Goal: Task Accomplishment & Management: Complete application form

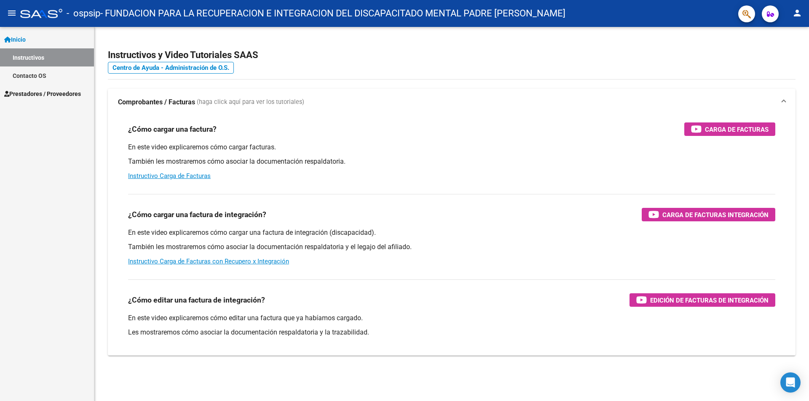
click at [35, 58] on link "Instructivos" at bounding box center [47, 57] width 94 height 18
click at [34, 92] on span "Prestadores / Proveedores" at bounding box center [42, 93] width 77 height 9
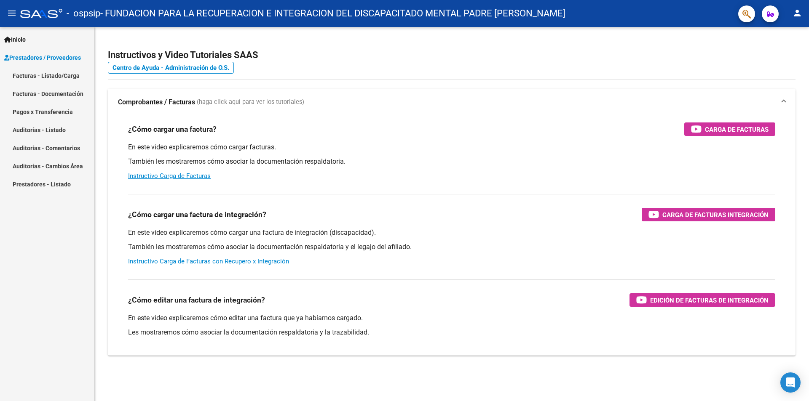
click at [38, 79] on link "Facturas - Listado/Carga" at bounding box center [47, 76] width 94 height 18
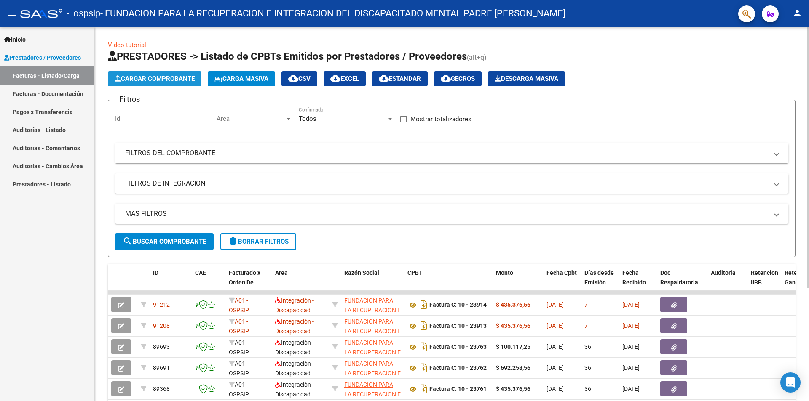
click at [126, 82] on span "Cargar Comprobante" at bounding box center [155, 79] width 80 height 8
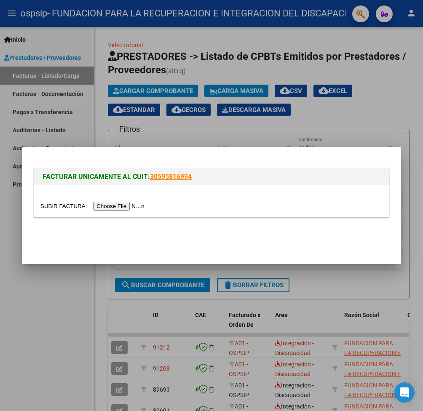
click at [139, 207] on input "file" at bounding box center [93, 206] width 107 height 9
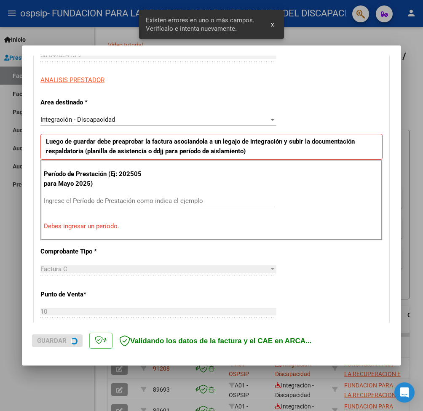
scroll to position [144, 0]
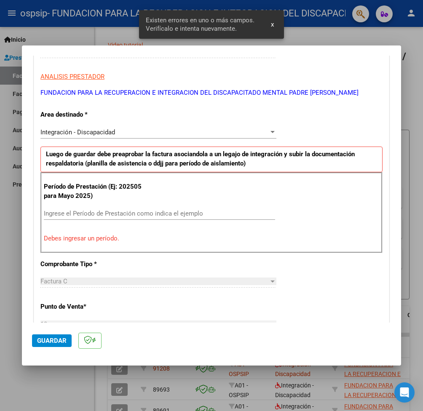
click at [94, 216] on input "Ingrese el Período de Prestación como indica el ejemplo" at bounding box center [159, 214] width 231 height 8
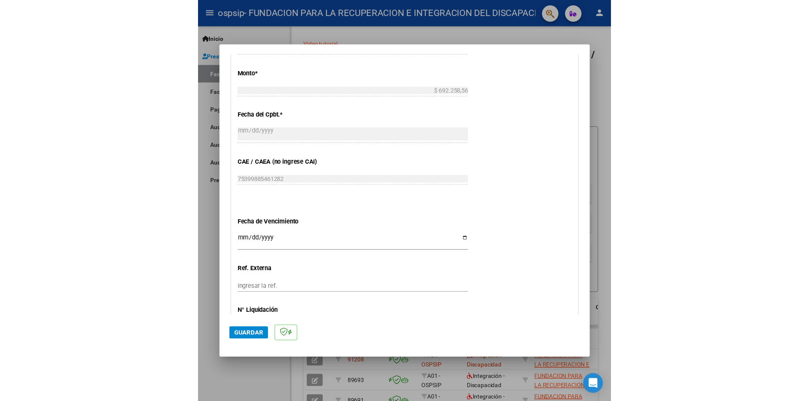
scroll to position [500, 0]
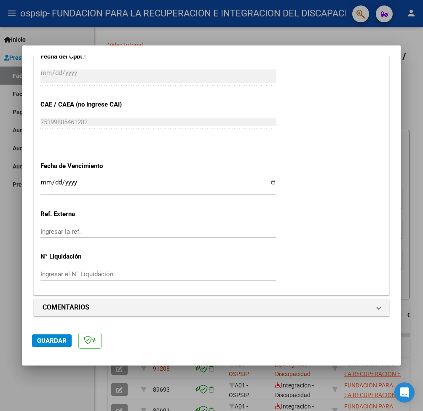
type input "202509"
click at [42, 180] on input "Ingresar la fecha" at bounding box center [158, 185] width 236 height 13
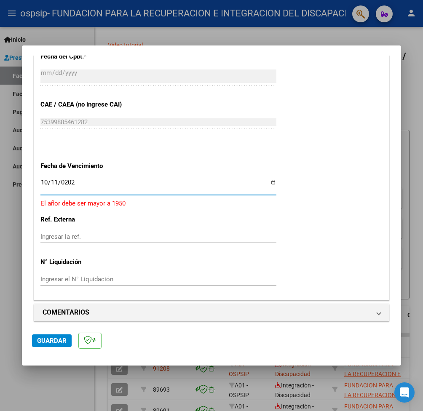
type input "[DATE]"
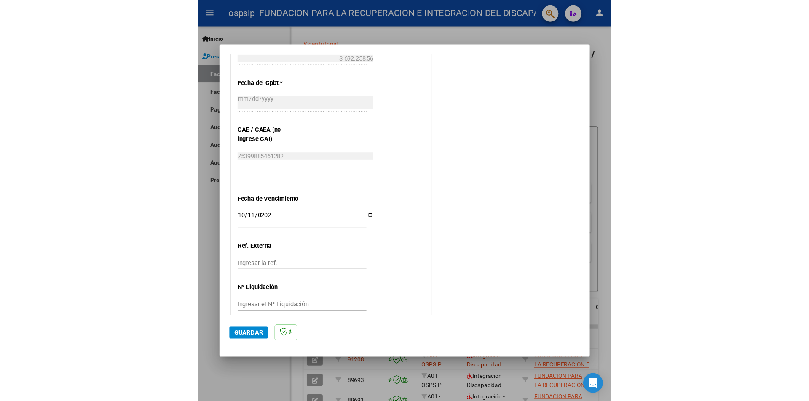
scroll to position [490, 0]
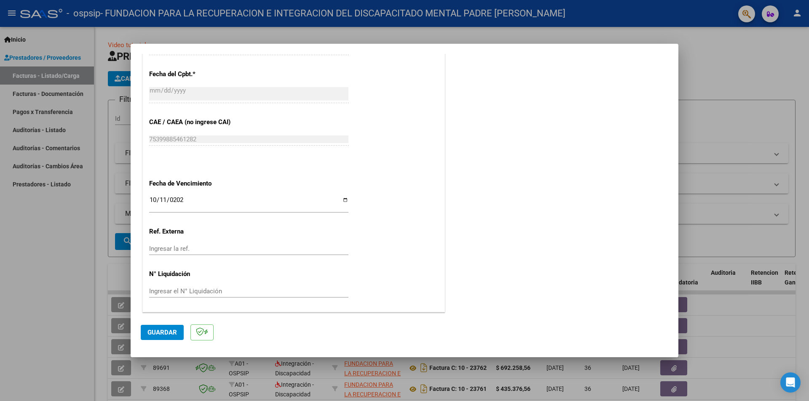
click at [165, 337] on button "Guardar" at bounding box center [162, 332] width 43 height 15
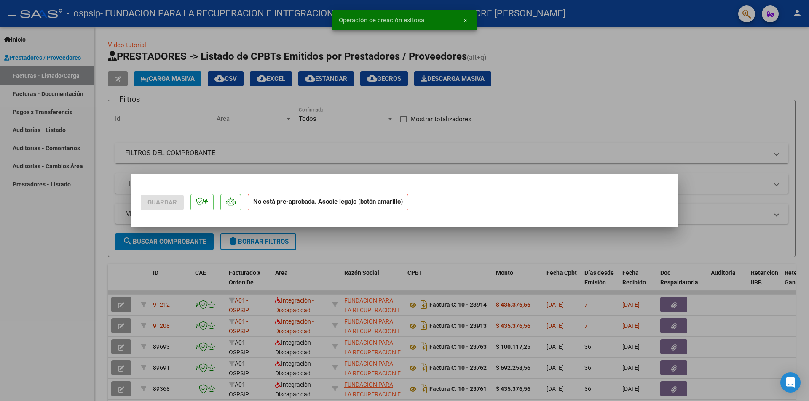
scroll to position [0, 0]
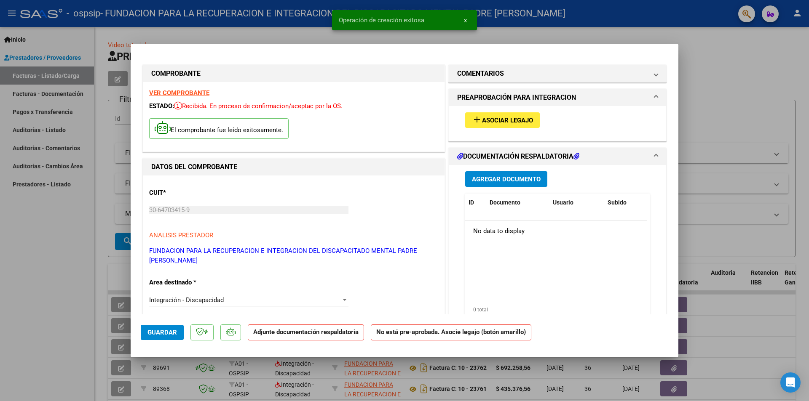
click at [494, 118] on span "Asociar Legajo" at bounding box center [507, 121] width 51 height 8
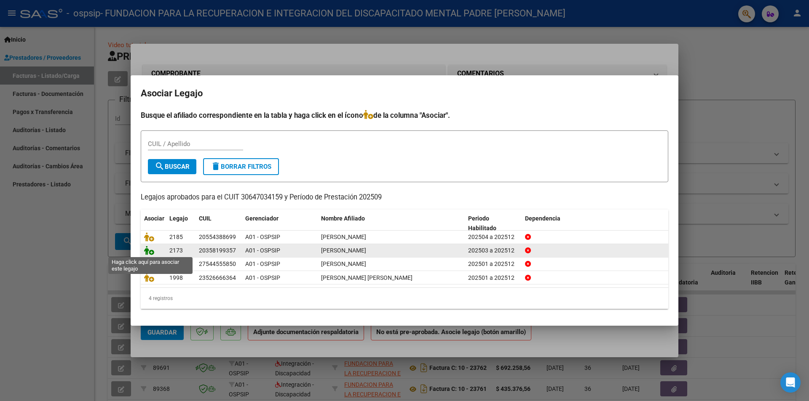
click at [148, 251] on icon at bounding box center [149, 250] width 10 height 9
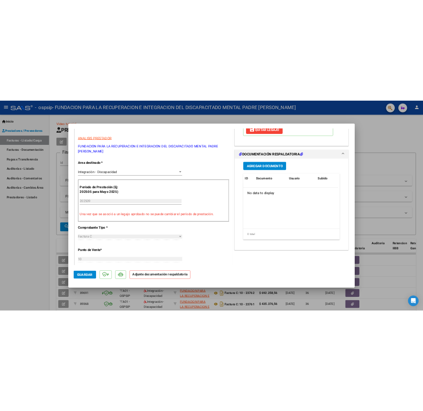
scroll to position [168, 0]
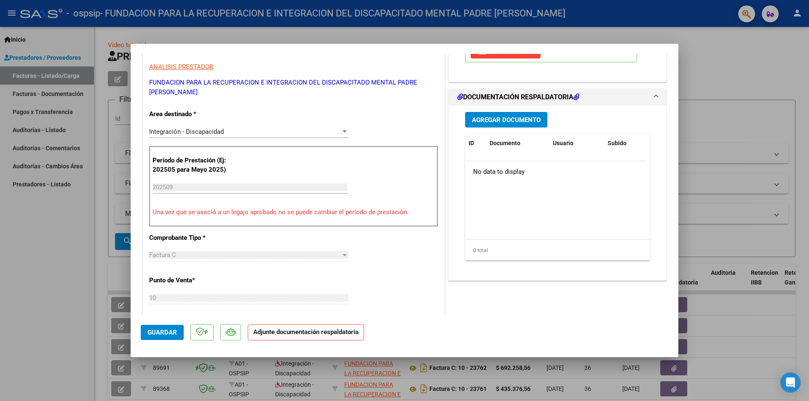
click at [481, 119] on span "Agregar Documento" at bounding box center [506, 120] width 69 height 8
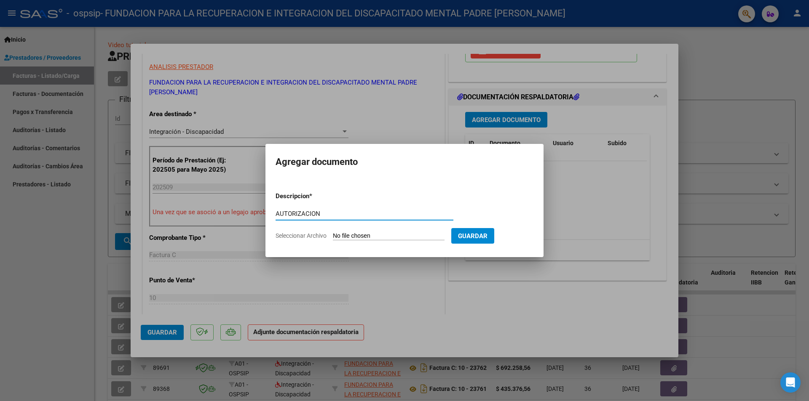
type input "AUTORIZACION"
click at [380, 234] on input "Seleccionar Archivo" at bounding box center [389, 236] width 112 height 8
type input "C:\fakepath\[PERSON_NAME] CENTRO DE DIA AUTORIZACION 2025 SEGUN RESOLUCION 360 …"
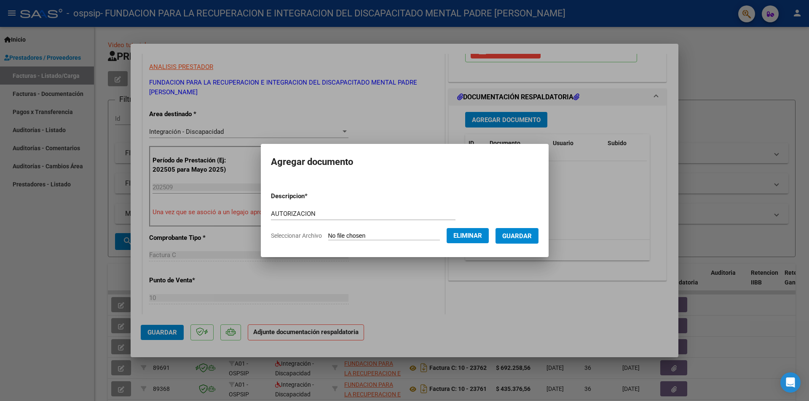
click at [519, 236] on span "Guardar" at bounding box center [516, 236] width 29 height 8
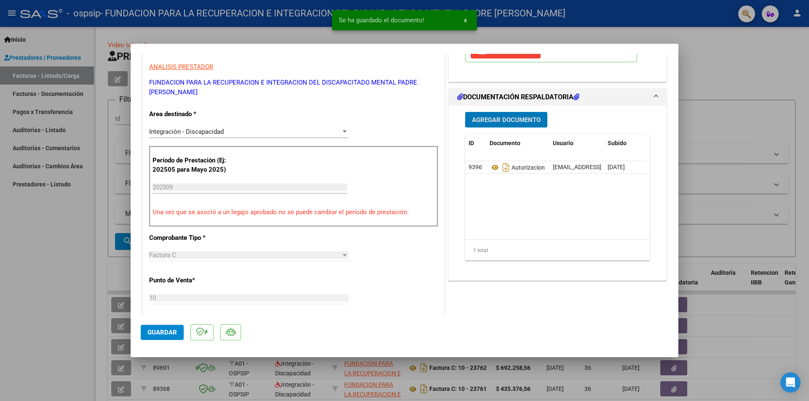
click at [508, 116] on span "Agregar Documento" at bounding box center [506, 120] width 69 height 8
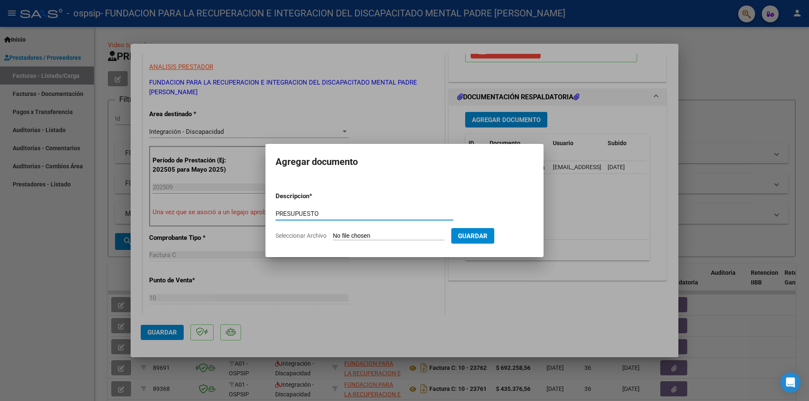
type input "PRESUPUESTO"
click at [390, 237] on input "Seleccionar Archivo" at bounding box center [389, 236] width 112 height 8
type input "C:\fakepath\[PERSON_NAME] - Centro de Dia.docx"
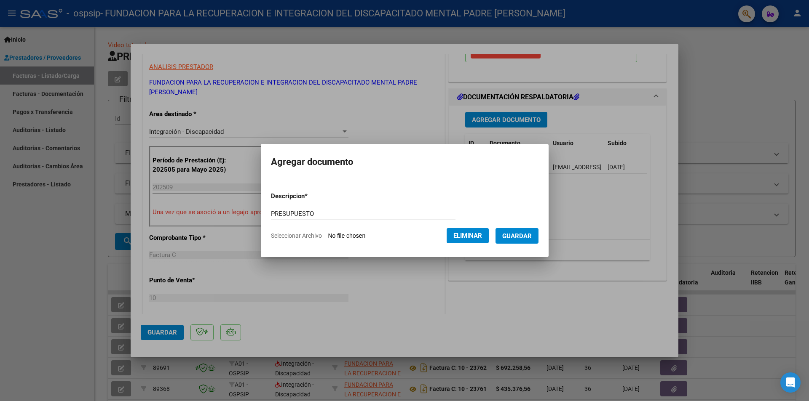
click at [516, 236] on span "Guardar" at bounding box center [516, 236] width 29 height 8
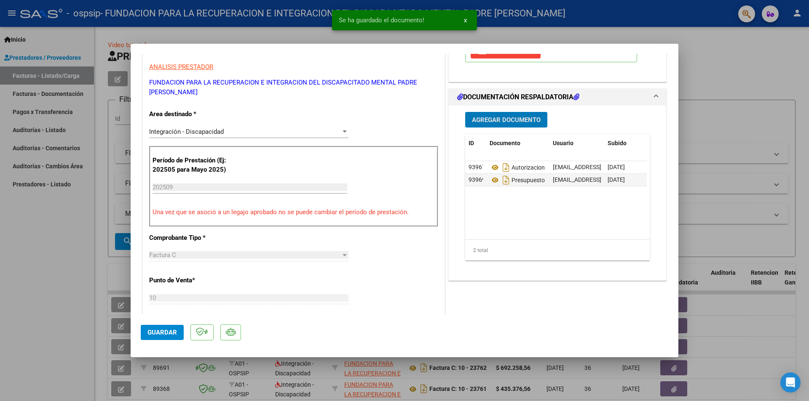
click at [500, 123] on span "Agregar Documento" at bounding box center [506, 120] width 69 height 8
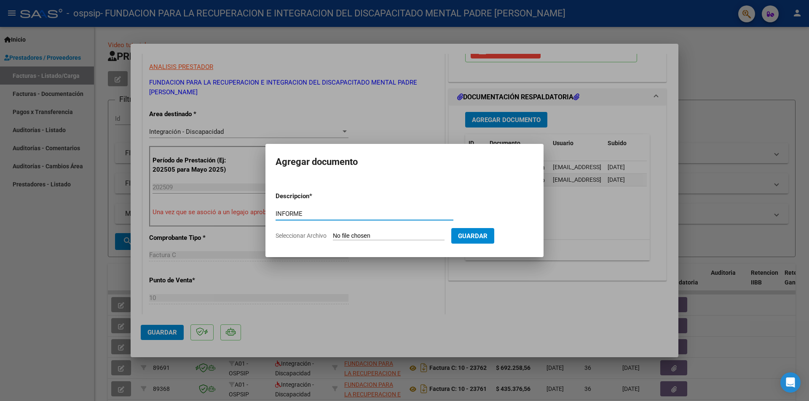
type input "INFORME"
click at [390, 234] on input "Seleccionar Archivo" at bounding box center [389, 236] width 112 height 8
type input "C:\fakepath\[PERSON_NAME] INFORME septiembre.docx"
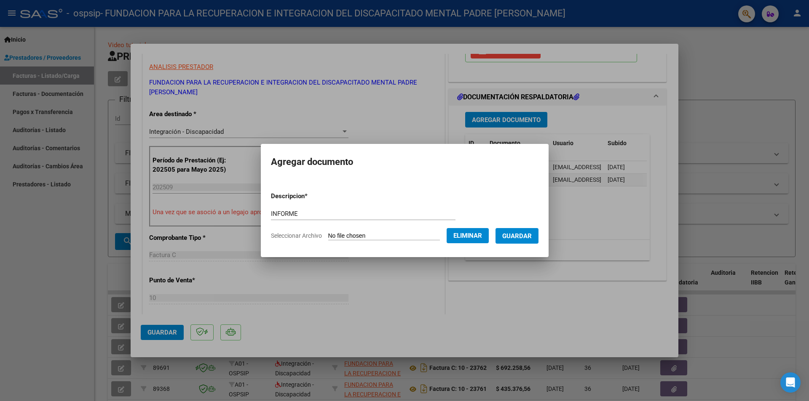
click at [530, 240] on button "Guardar" at bounding box center [516, 236] width 43 height 16
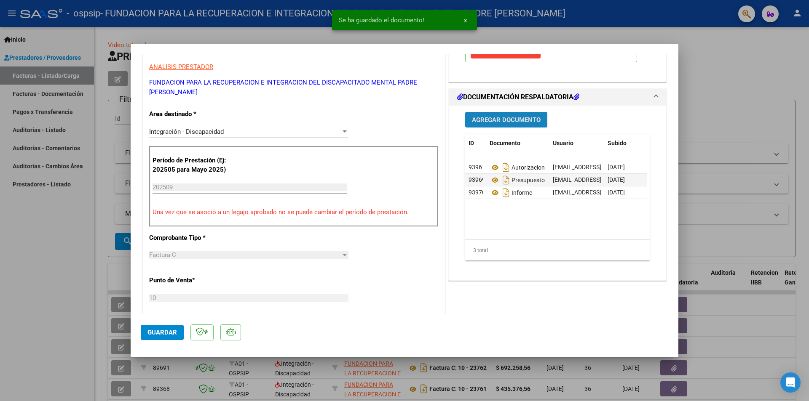
click at [500, 123] on span "Agregar Documento" at bounding box center [506, 120] width 69 height 8
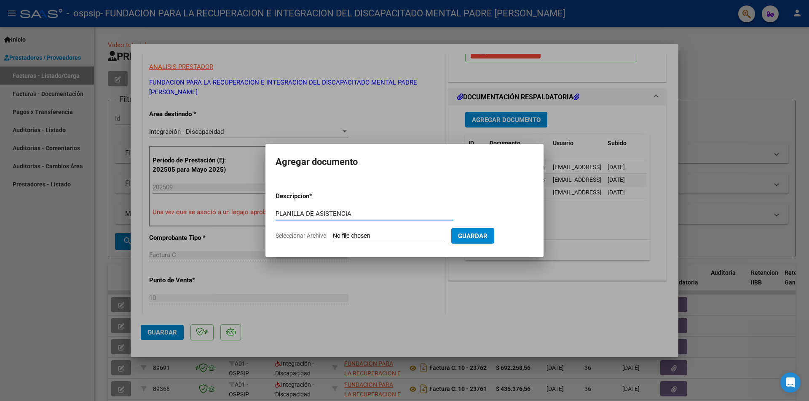
type input "PLANILLA DE ASISTENCIA"
click at [366, 238] on input "Seleccionar Archivo" at bounding box center [389, 236] width 112 height 8
type input "C:\fakepath\[PERSON_NAME] PLANILLA CENTRO DE DIA.pdf"
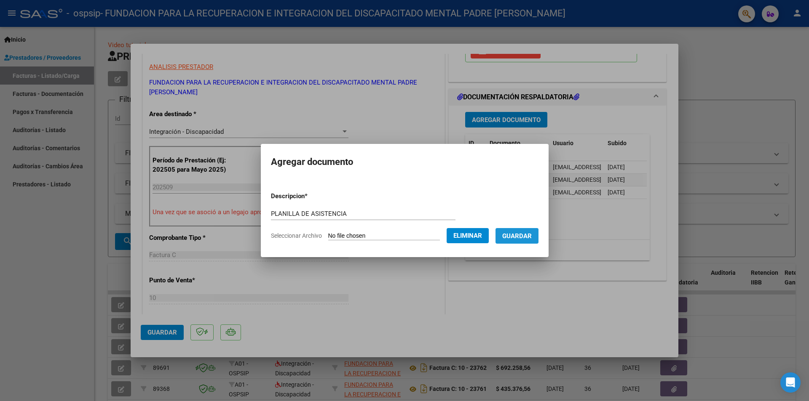
click at [521, 237] on span "Guardar" at bounding box center [516, 236] width 29 height 8
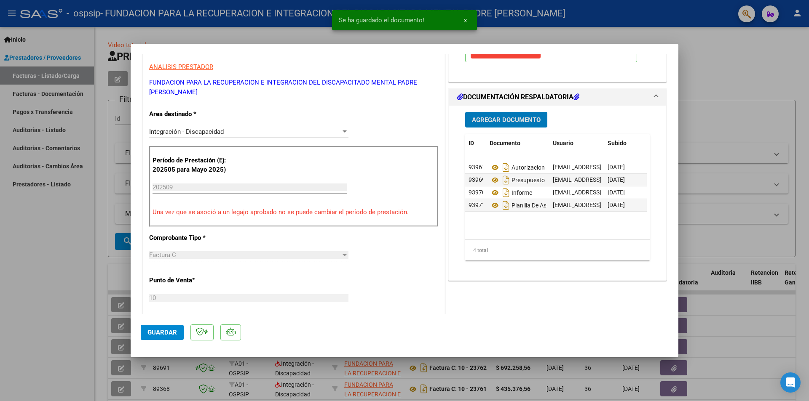
click at [501, 123] on span "Agregar Documento" at bounding box center [506, 120] width 69 height 8
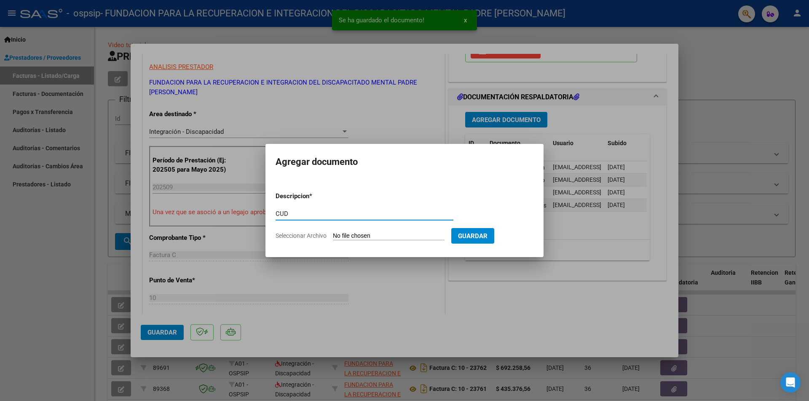
type input "CUD"
click at [378, 235] on input "Seleccionar Archivo" at bounding box center [389, 236] width 112 height 8
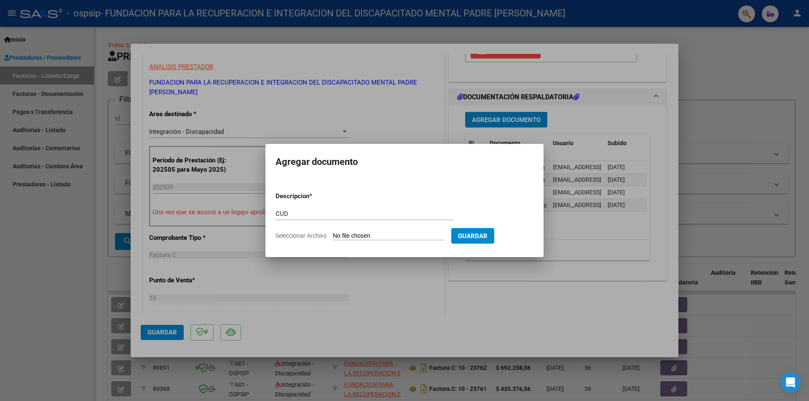
type input "C:\fakepath\CUD.jpg"
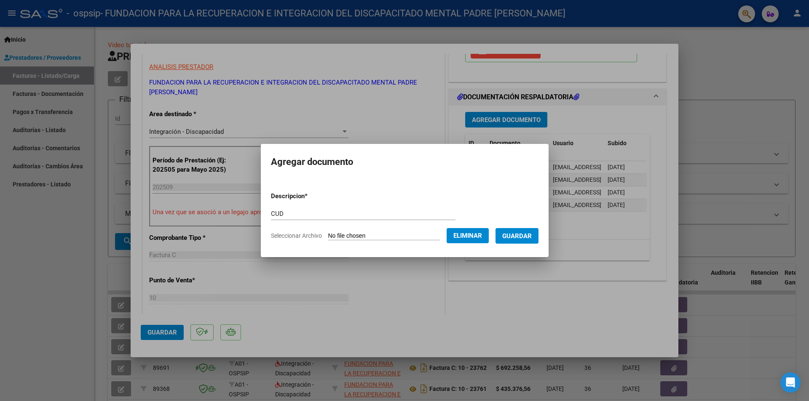
click at [519, 238] on span "Guardar" at bounding box center [516, 236] width 29 height 8
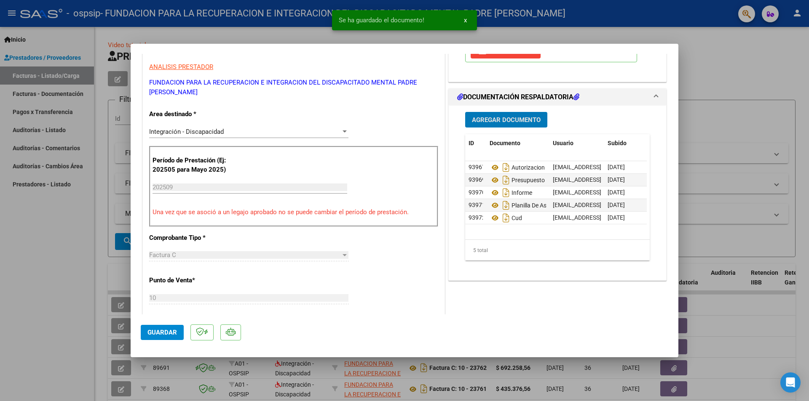
click at [166, 330] on span "Guardar" at bounding box center [161, 333] width 29 height 8
type input "$ 0,00"
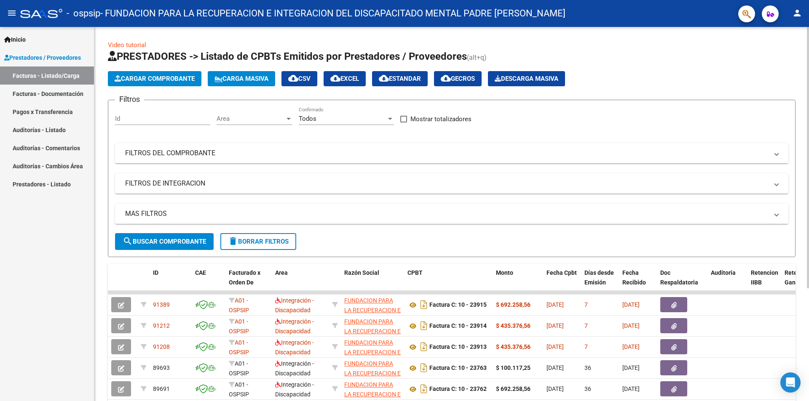
click at [150, 76] on span "Cargar Comprobante" at bounding box center [155, 79] width 80 height 8
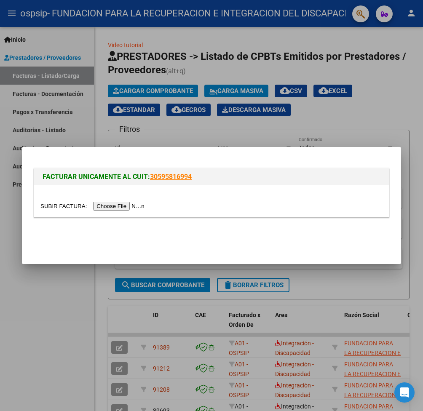
click at [113, 203] on input "file" at bounding box center [93, 206] width 107 height 9
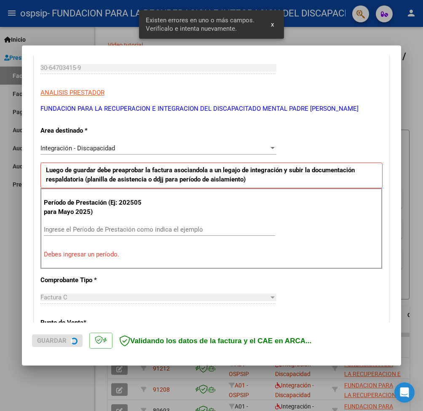
scroll to position [144, 0]
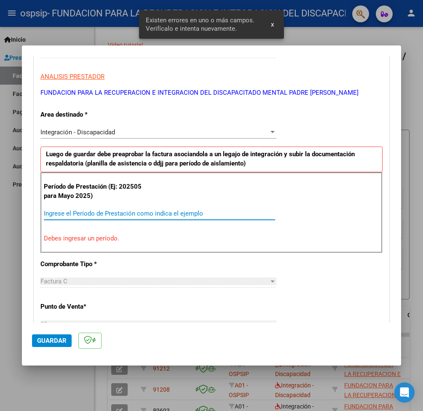
click at [77, 215] on input "Ingrese el Período de Prestación como indica el ejemplo" at bounding box center [159, 214] width 231 height 8
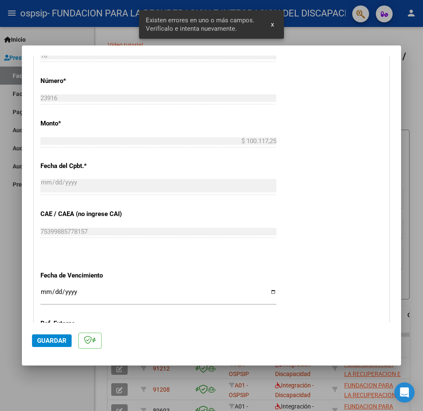
scroll to position [397, 0]
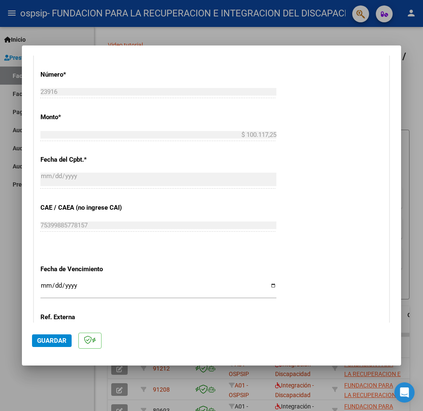
type input "202509"
click at [43, 286] on input "Ingresar la fecha" at bounding box center [158, 288] width 236 height 13
type input "[DATE]"
click at [150, 318] on div "CUIT * 30-64703415-9 Ingresar CUIT ANALISIS PRESTADOR FUNDACION PARA LA RECUPER…" at bounding box center [211, 81] width 355 height 634
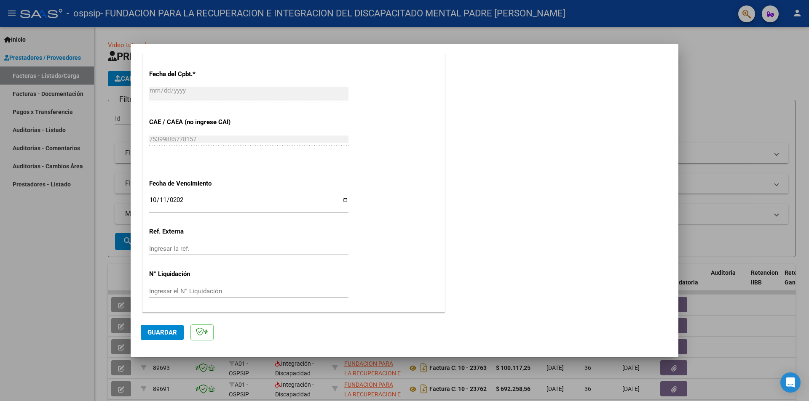
scroll to position [490, 0]
click at [163, 331] on span "Guardar" at bounding box center [161, 333] width 29 height 8
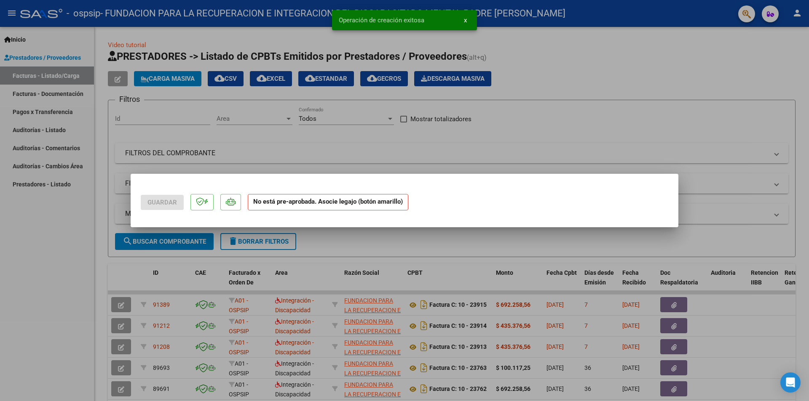
scroll to position [0, 0]
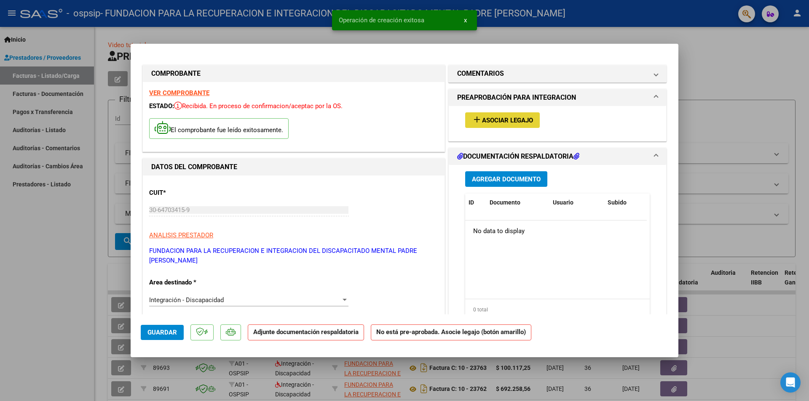
click at [480, 115] on button "add Asociar Legajo" at bounding box center [502, 120] width 75 height 16
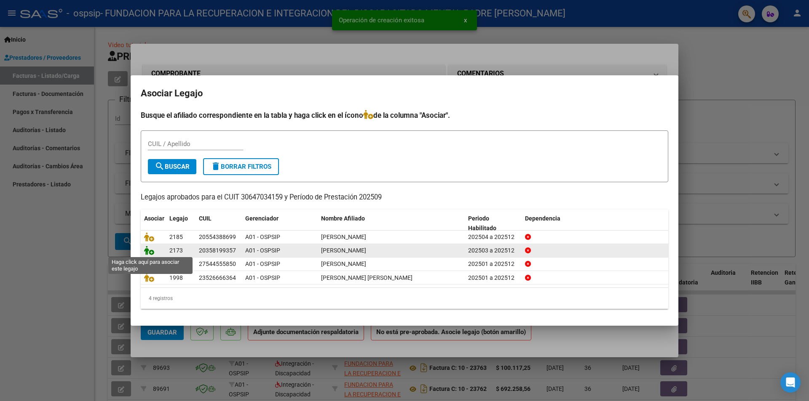
click at [146, 251] on icon at bounding box center [149, 250] width 10 height 9
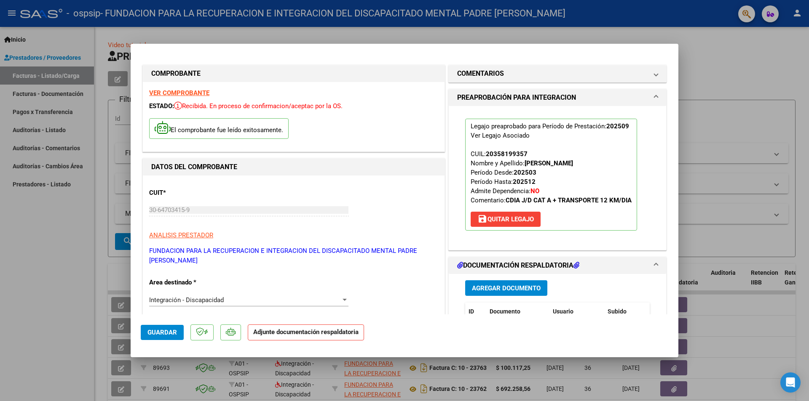
click at [495, 289] on span "Agregar Documento" at bounding box center [506, 289] width 69 height 8
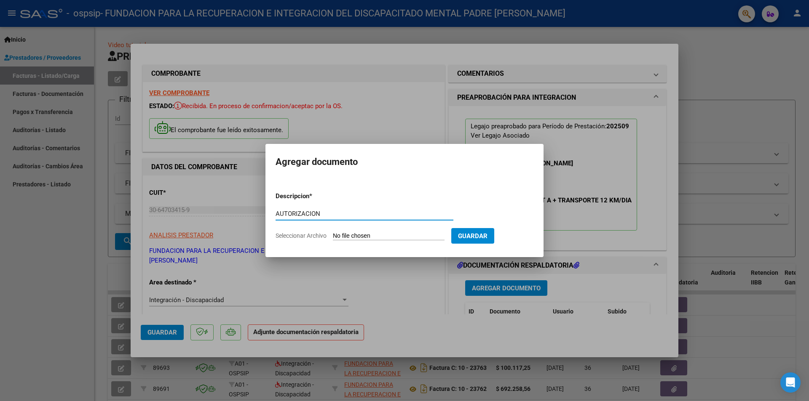
type input "AUTORIZACION"
click at [353, 236] on input "Seleccionar Archivo" at bounding box center [389, 236] width 112 height 8
type input "C:\fakepath\[PERSON_NAME] TRANSP A FRIDIM AUTORIZACION 2025 SEGUN RESOLUCION 36…"
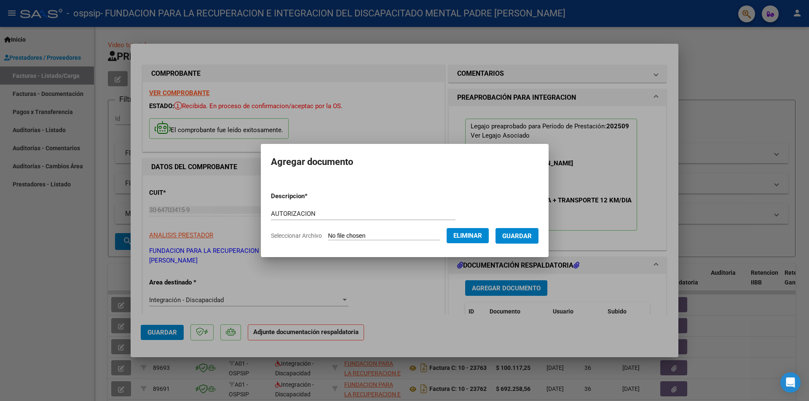
click at [519, 240] on span "Guardar" at bounding box center [516, 236] width 29 height 8
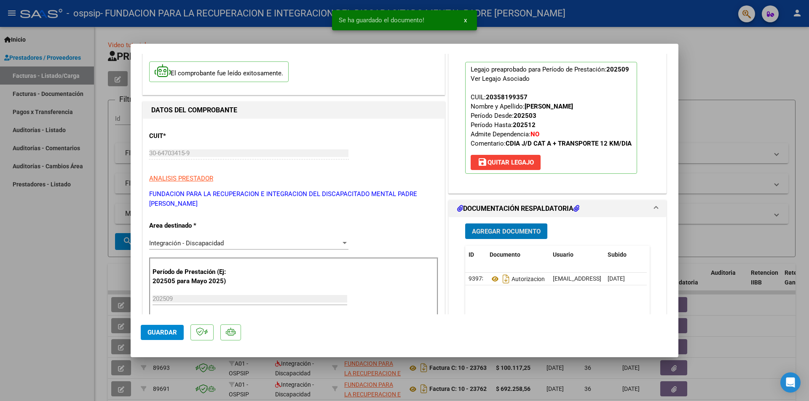
scroll to position [126, 0]
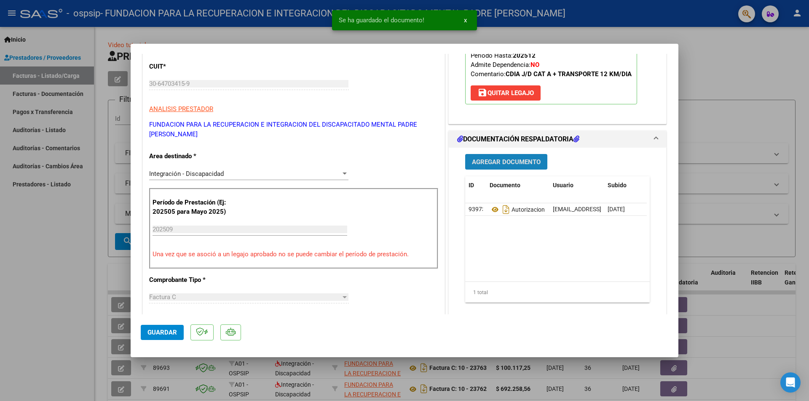
click at [503, 163] on span "Agregar Documento" at bounding box center [506, 162] width 69 height 8
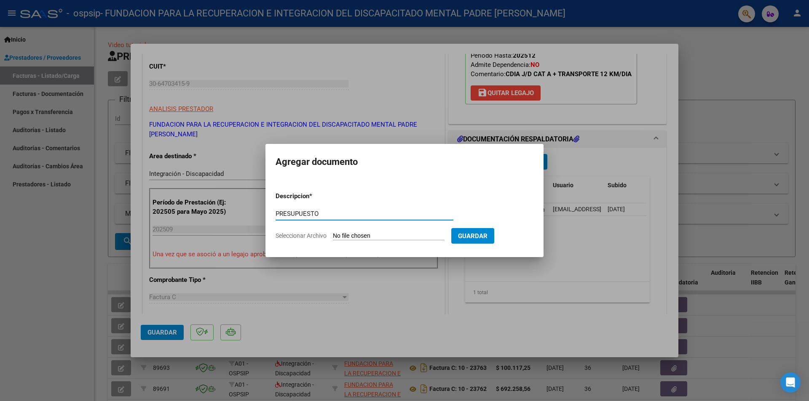
type input "PRESUPUESTO"
click at [395, 240] on input "Seleccionar Archivo" at bounding box center [389, 236] width 112 height 8
type input "C:\fakepath\[PERSON_NAME] - Transporte.docx"
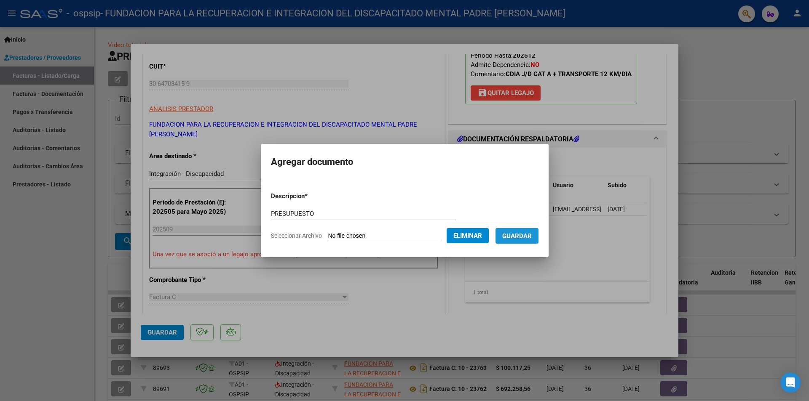
click at [530, 230] on button "Guardar" at bounding box center [516, 236] width 43 height 16
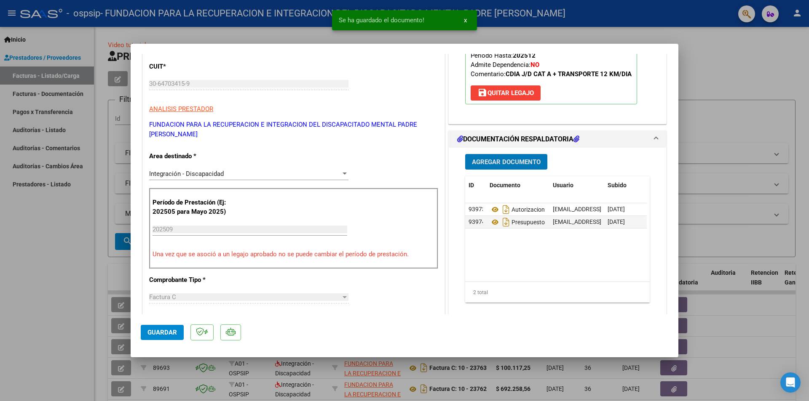
click at [508, 162] on span "Agregar Documento" at bounding box center [506, 162] width 69 height 8
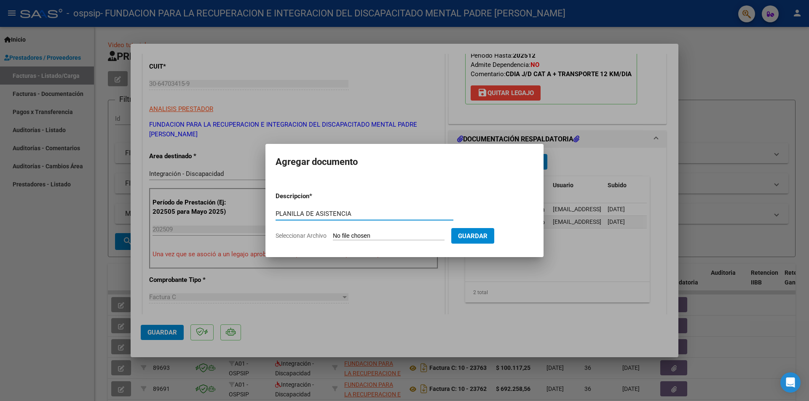
type input "PLANILLA DE ASISTENCIA"
click at [383, 236] on input "Seleccionar Archivo" at bounding box center [389, 236] width 112 height 8
type input "C:\fakepath\[PERSON_NAME] PLANILLA TRANSPORTE.pdf"
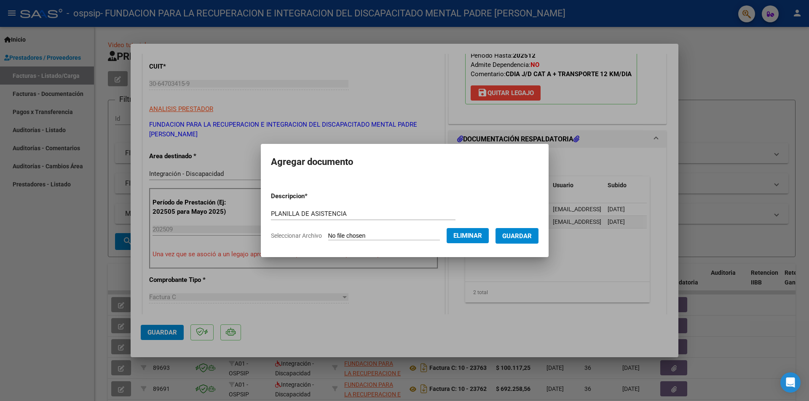
click at [522, 240] on span "Guardar" at bounding box center [516, 236] width 29 height 8
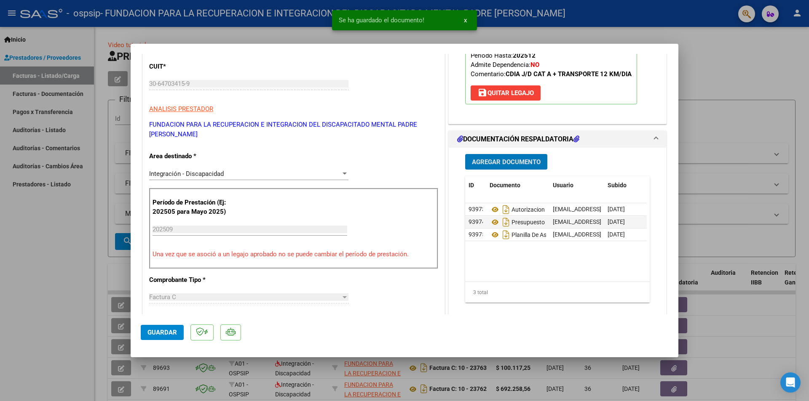
click at [515, 163] on span "Agregar Documento" at bounding box center [506, 162] width 69 height 8
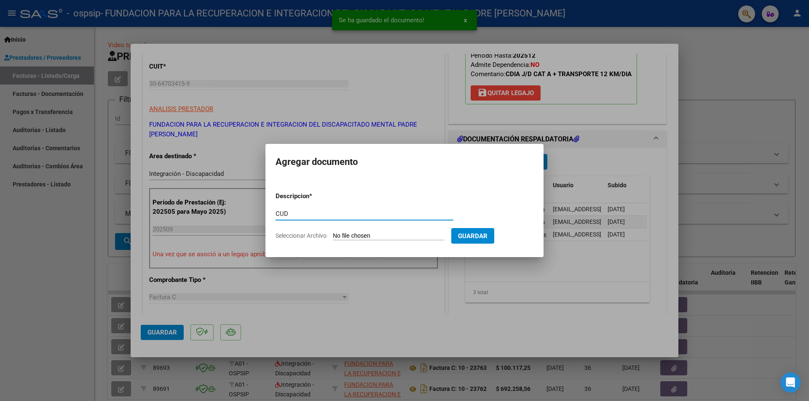
type input "CUD"
click at [368, 235] on input "Seleccionar Archivo" at bounding box center [389, 236] width 112 height 8
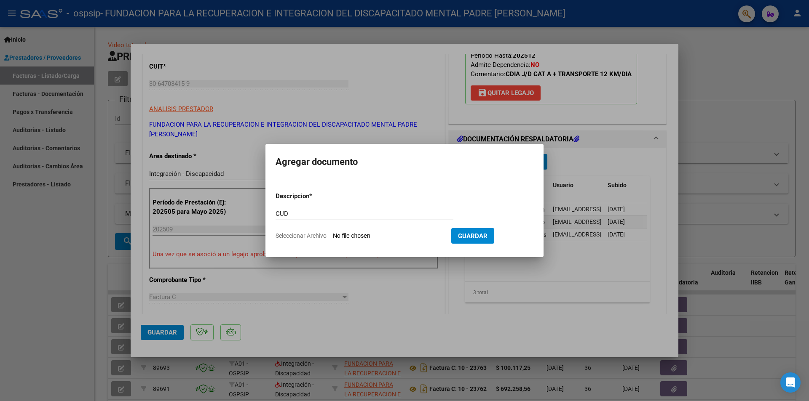
type input "C:\fakepath\CUD.jpg"
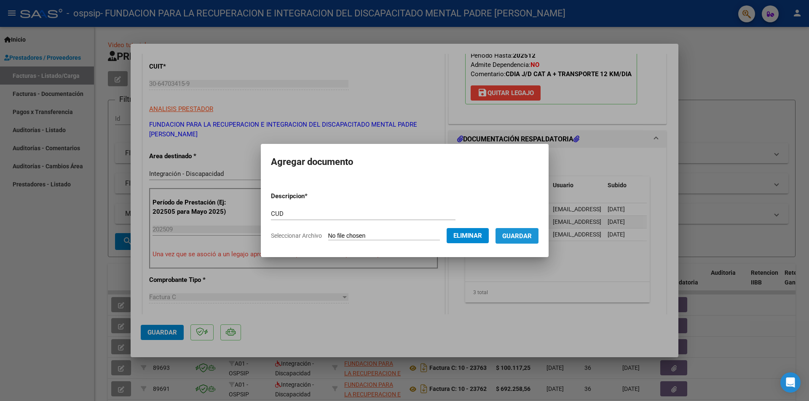
click at [521, 237] on span "Guardar" at bounding box center [516, 236] width 29 height 8
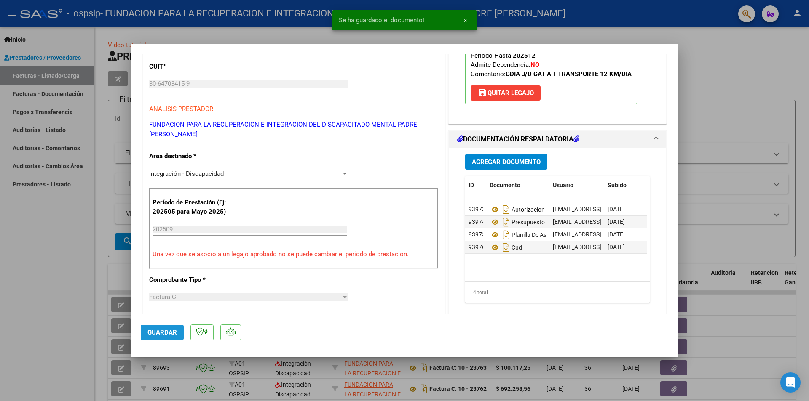
click at [171, 334] on span "Guardar" at bounding box center [161, 333] width 29 height 8
type input "$ 0,00"
